Goal: Contribute content

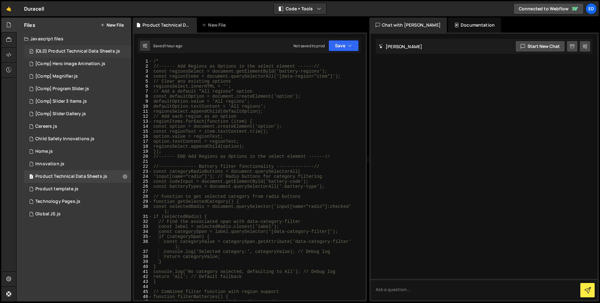
click at [127, 48] on div "0 (OLD) Product Technical Data Sheets.js 0" at bounding box center [78, 51] width 108 height 13
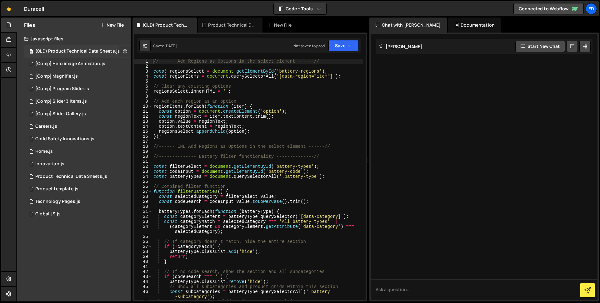
click at [125, 51] on icon at bounding box center [125, 51] width 4 height 6
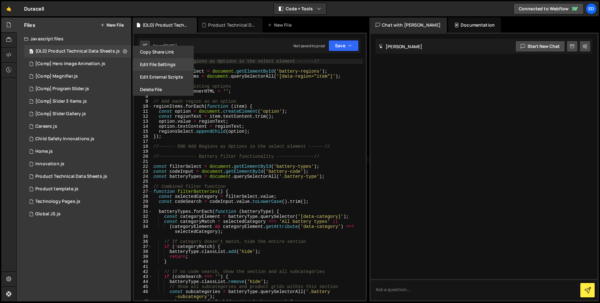
click at [155, 65] on button "Edit File Settings" at bounding box center [163, 64] width 61 height 13
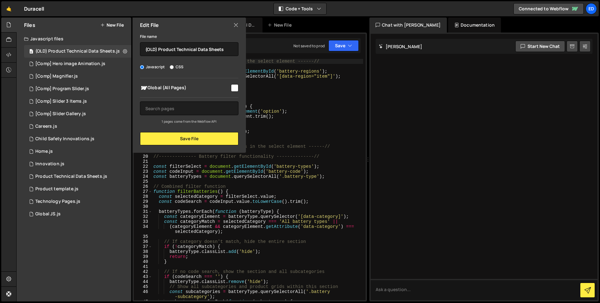
click at [237, 25] on icon at bounding box center [236, 25] width 5 height 7
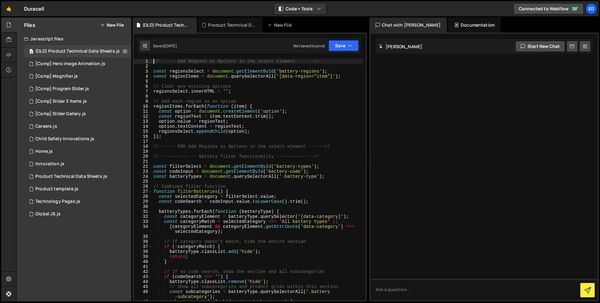
drag, startPoint x: 155, startPoint y: 60, endPoint x: 201, endPoint y: 66, distance: 46.9
click at [155, 61] on div "//------ Add Regions as Options in the select element ------// const regionsSel…" at bounding box center [257, 184] width 211 height 251
type textarea "//------ Add Regions as Options in the select element ------//"
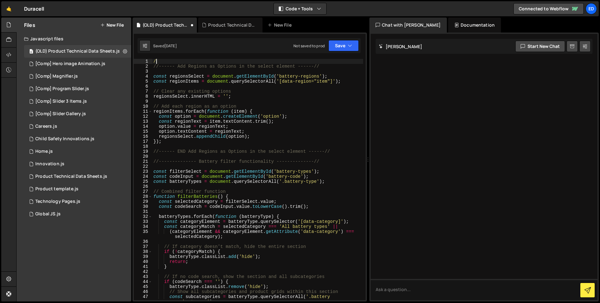
type textarea "/*"
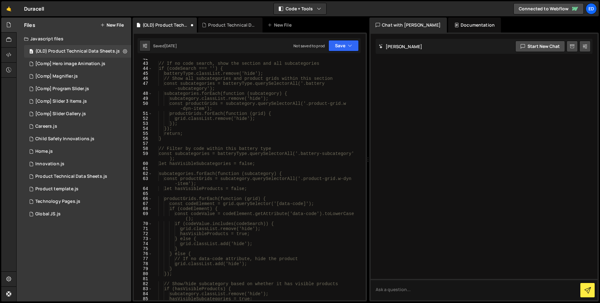
scroll to position [442, 0]
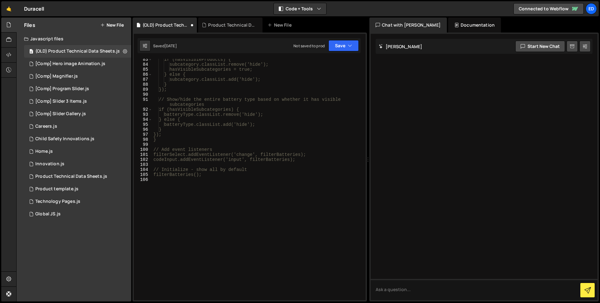
click at [218, 213] on div "if (hasVisibleProducts) { subcategory.classList.remove('hide'); hasVisibleSubca…" at bounding box center [257, 182] width 211 height 251
click at [264, 220] on div "if (hasVisibleProducts) { subcategory.classList.remove('hide'); hasVisibleSubca…" at bounding box center [257, 182] width 211 height 251
type textarea "*/"
click at [84, 175] on div "Product Technical Data Sheets.js" at bounding box center [71, 177] width 72 height 6
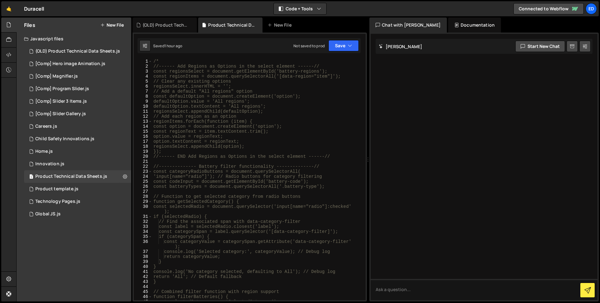
click at [163, 61] on div "/* //------ Add Regions as Options in the select element ------// const regions…" at bounding box center [257, 184] width 211 height 251
type textarea "/"
click at [163, 150] on div "//------ Add Regions as Options in the select element ------// const regionsSel…" at bounding box center [257, 184] width 211 height 251
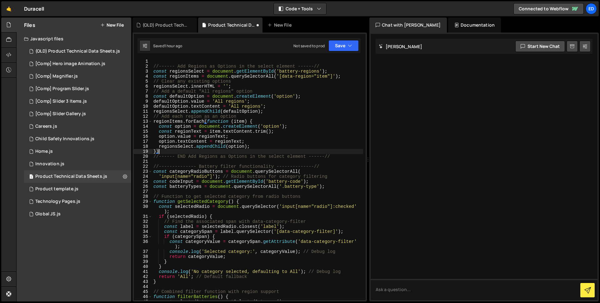
type textarea "});"
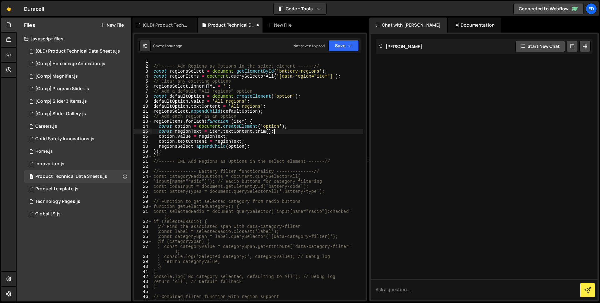
click at [296, 131] on div "//------ Add Regions as Options in the select element ------// const regionsSel…" at bounding box center [257, 184] width 211 height 251
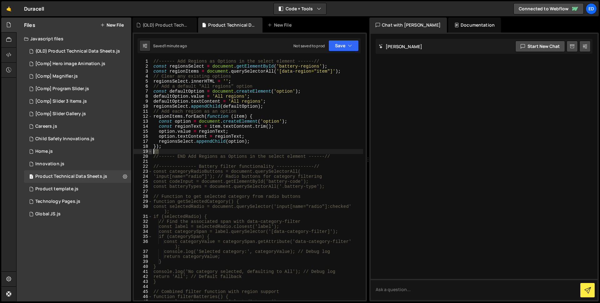
drag, startPoint x: 154, startPoint y: 153, endPoint x: 150, endPoint y: 153, distance: 4.4
click at [150, 153] on div "option.value = regionText; 1 2 3 4 5 6 7 8 9 10 11 12 13 14 15 16 17 18 19 20 2…" at bounding box center [250, 179] width 232 height 241
type textarea "/*"
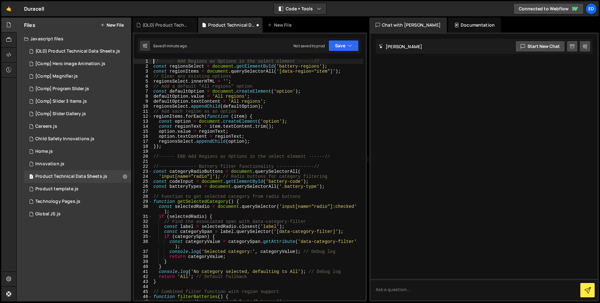
click at [153, 60] on div "//------ Add Regions as Options in the select element ------// const regionsSel…" at bounding box center [257, 184] width 211 height 251
paste textarea "/*"
type textarea "/*//------ Add Regions as Options in the select element ------//"
